Goal: Browse casually: Explore the website without a specific task or goal

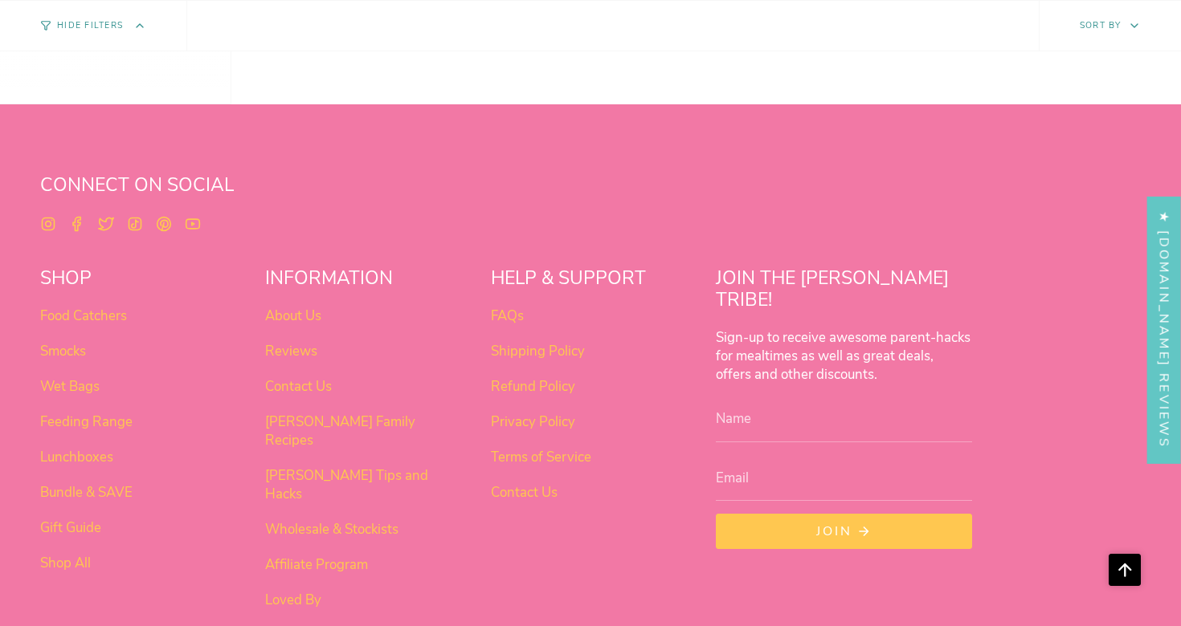
scroll to position [1268, 0]
